Goal: Task Accomplishment & Management: Complete application form

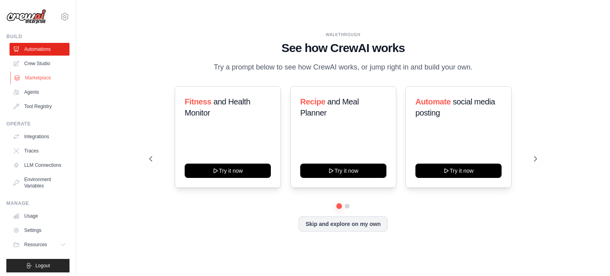
click at [48, 77] on link "Marketplace" at bounding box center [40, 78] width 60 height 13
click at [25, 94] on link "Agents" at bounding box center [40, 92] width 60 height 13
click at [22, 91] on link "Agents" at bounding box center [40, 92] width 60 height 13
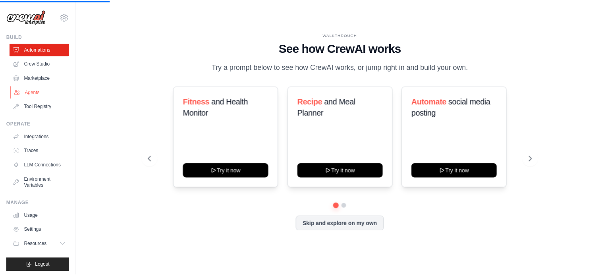
scroll to position [9, 0]
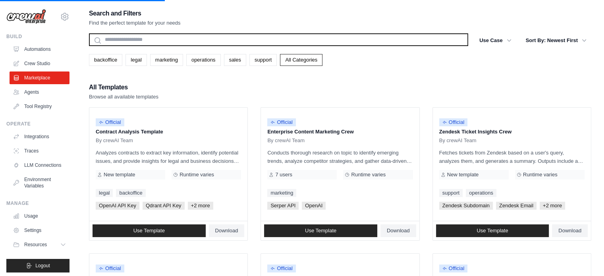
click at [186, 41] on input "text" at bounding box center [278, 39] width 379 height 13
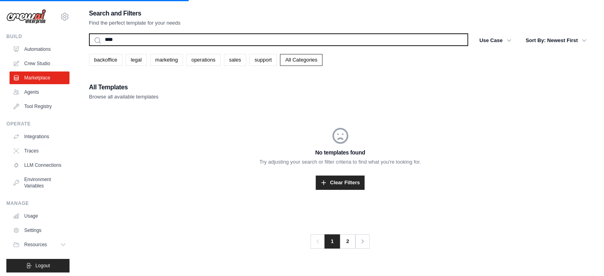
type input "*****"
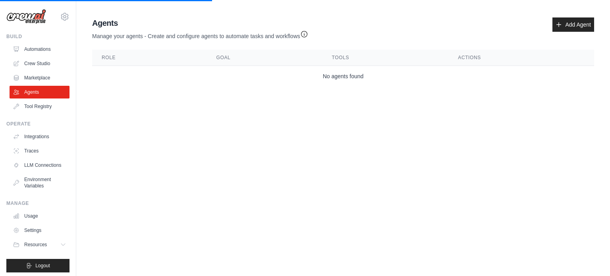
click at [327, 184] on body "[EMAIL_ADDRESS][DOMAIN_NAME] Settings Build Automations Crew Studio" at bounding box center [305, 138] width 610 height 276
click at [584, 25] on link "Add Agent" at bounding box center [574, 24] width 42 height 14
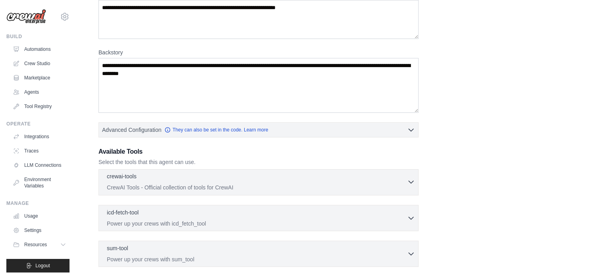
scroll to position [83, 0]
click at [210, 185] on p "CrewAI Tools - Official collection of tools for CrewAI" at bounding box center [257, 187] width 300 height 8
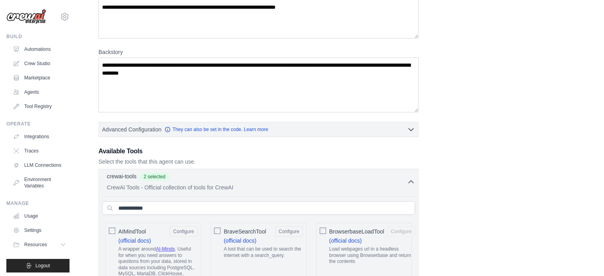
click at [331, 232] on span "BrowserbaseLoadTool" at bounding box center [356, 232] width 55 height 8
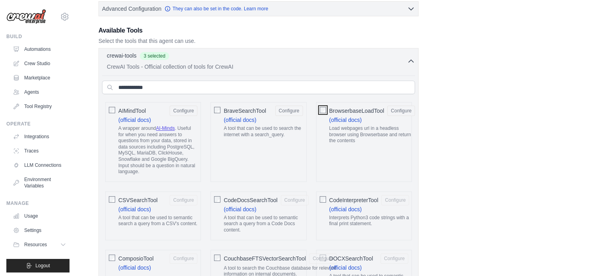
scroll to position [207, 0]
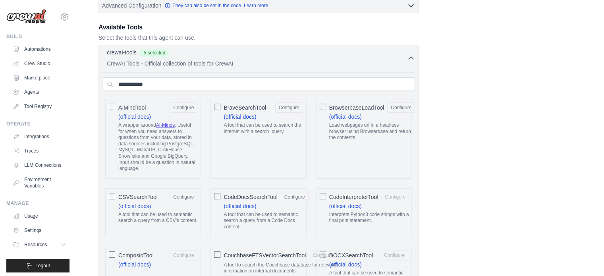
click at [332, 197] on span "CodeInterpreterTool" at bounding box center [353, 197] width 49 height 8
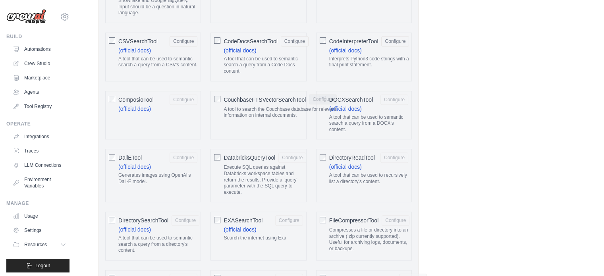
scroll to position [366, 0]
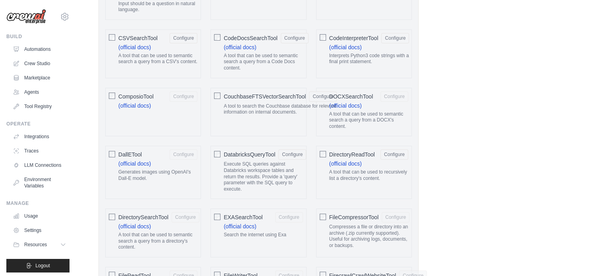
click at [126, 95] on span "ComposioTool" at bounding box center [135, 97] width 35 height 8
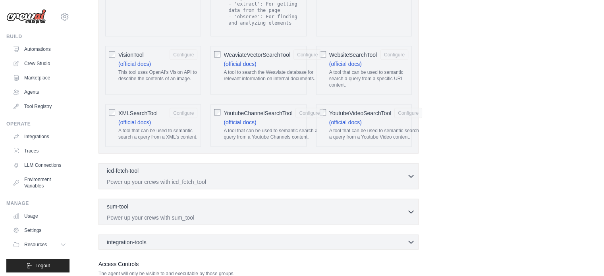
scroll to position [1672, 0]
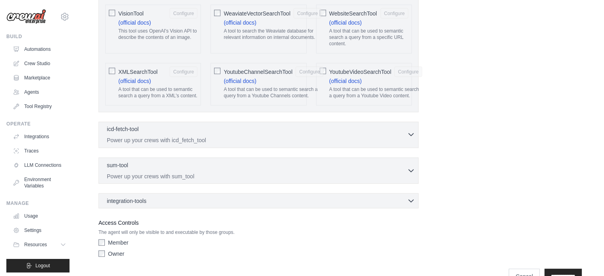
click at [175, 125] on div "icd-fetch-tool 0 selected" at bounding box center [257, 130] width 300 height 10
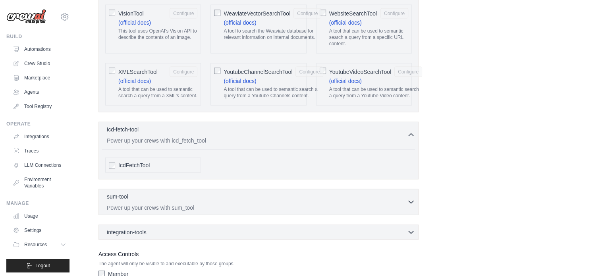
click at [119, 161] on span "IcdFetchTool" at bounding box center [133, 165] width 31 height 8
click at [120, 192] on div "sum-tool 0 selected" at bounding box center [257, 197] width 300 height 10
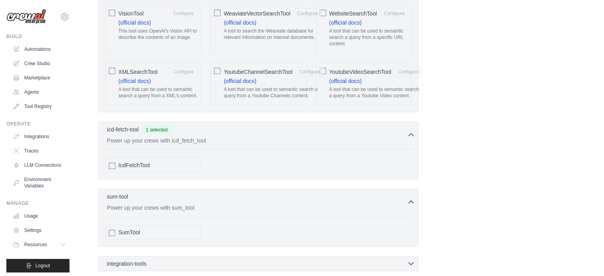
click at [111, 228] on div at bounding box center [112, 232] width 6 height 8
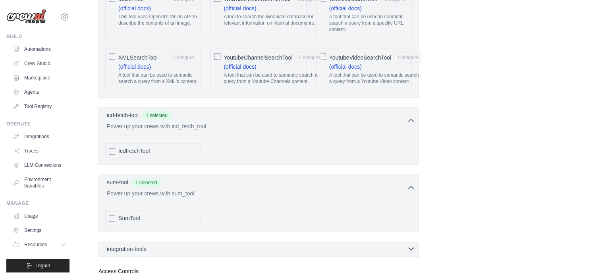
click at [120, 245] on span "integration-tools" at bounding box center [127, 249] width 40 height 8
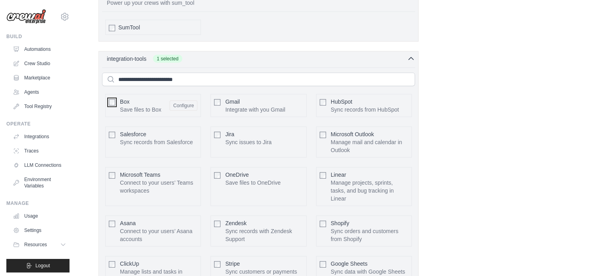
scroll to position [1911, 0]
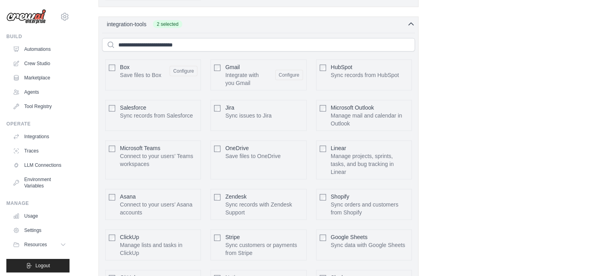
click at [134, 105] on span "Salesforce" at bounding box center [133, 108] width 26 height 6
click at [169, 38] on input "text" at bounding box center [258, 45] width 313 height 14
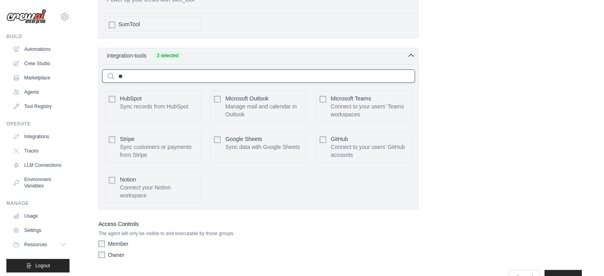
scroll to position [1799, 0]
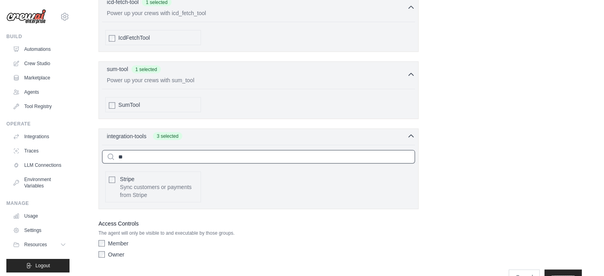
type input "*"
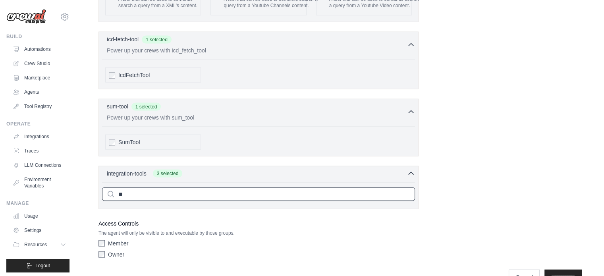
scroll to position [1911, 0]
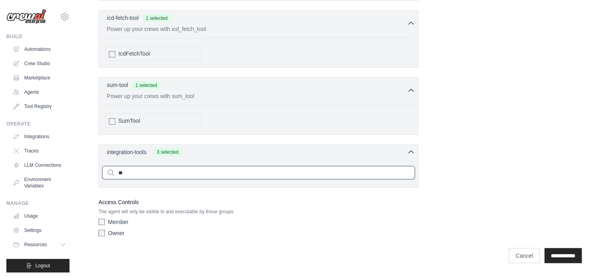
type input "*"
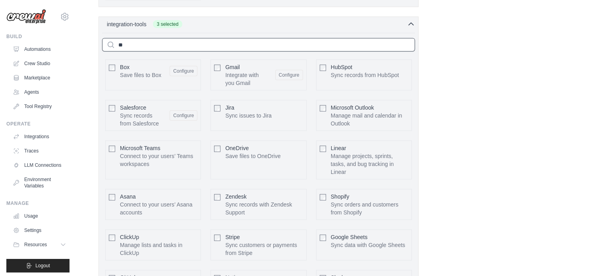
scroll to position [1799, 0]
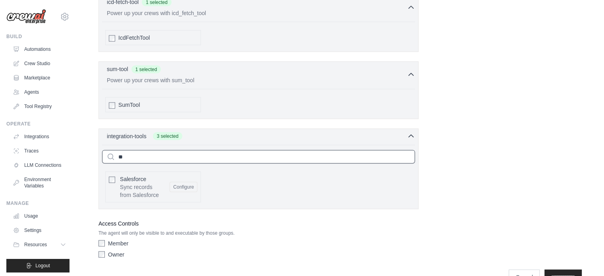
type input "*"
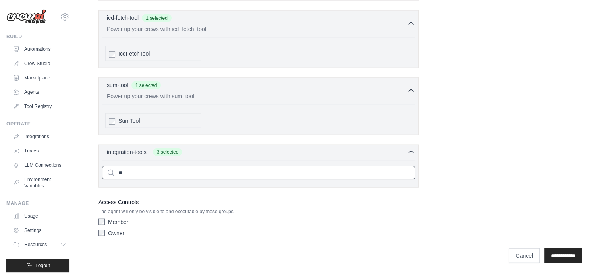
scroll to position [1762, 0]
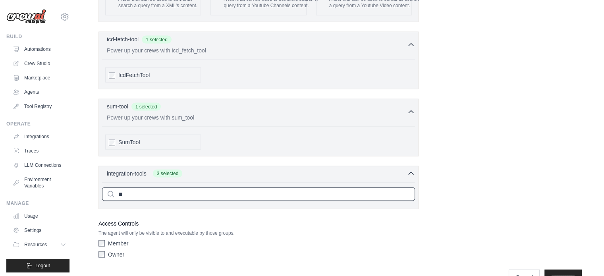
type input "*"
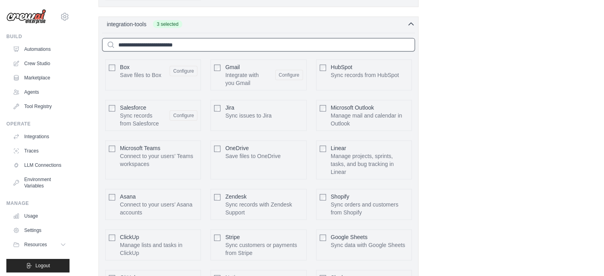
scroll to position [2009, 0]
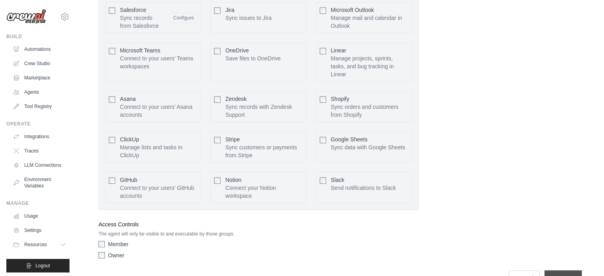
click at [555, 271] on input "**********" at bounding box center [563, 278] width 37 height 15
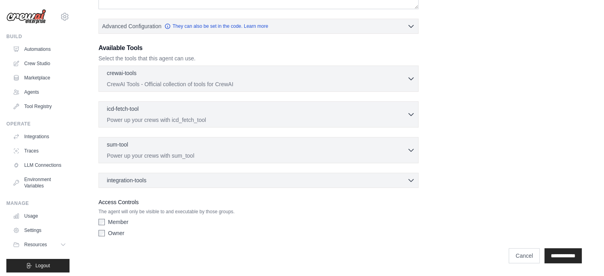
scroll to position [0, 0]
